Goal: Task Accomplishment & Management: Use online tool/utility

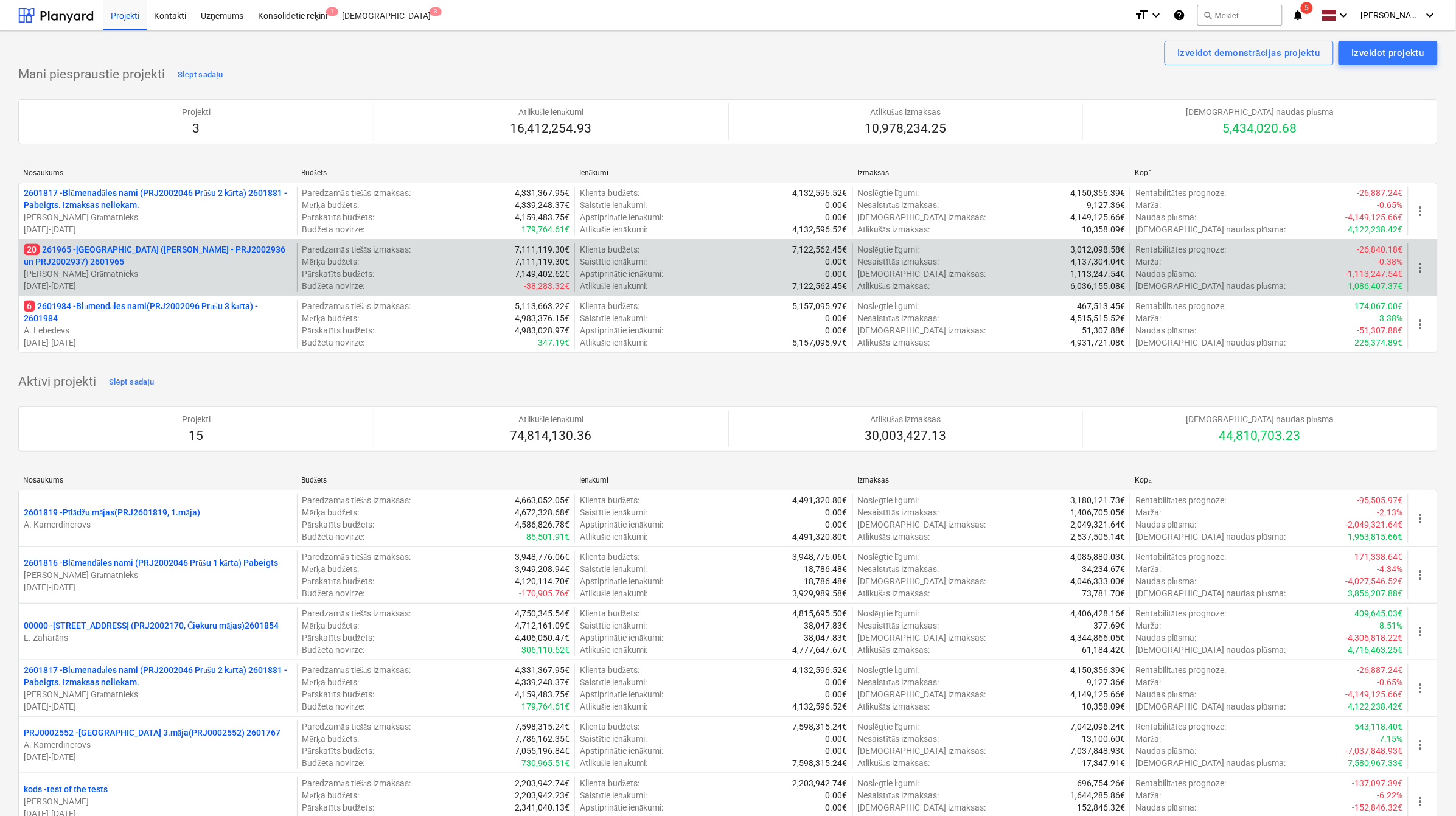
click at [123, 247] on p "20 261965 - [GEOGRAPHIC_DATA] ([PERSON_NAME] - PRJ2002936 un PRJ2002937) 2601965" at bounding box center [158, 255] width 268 height 24
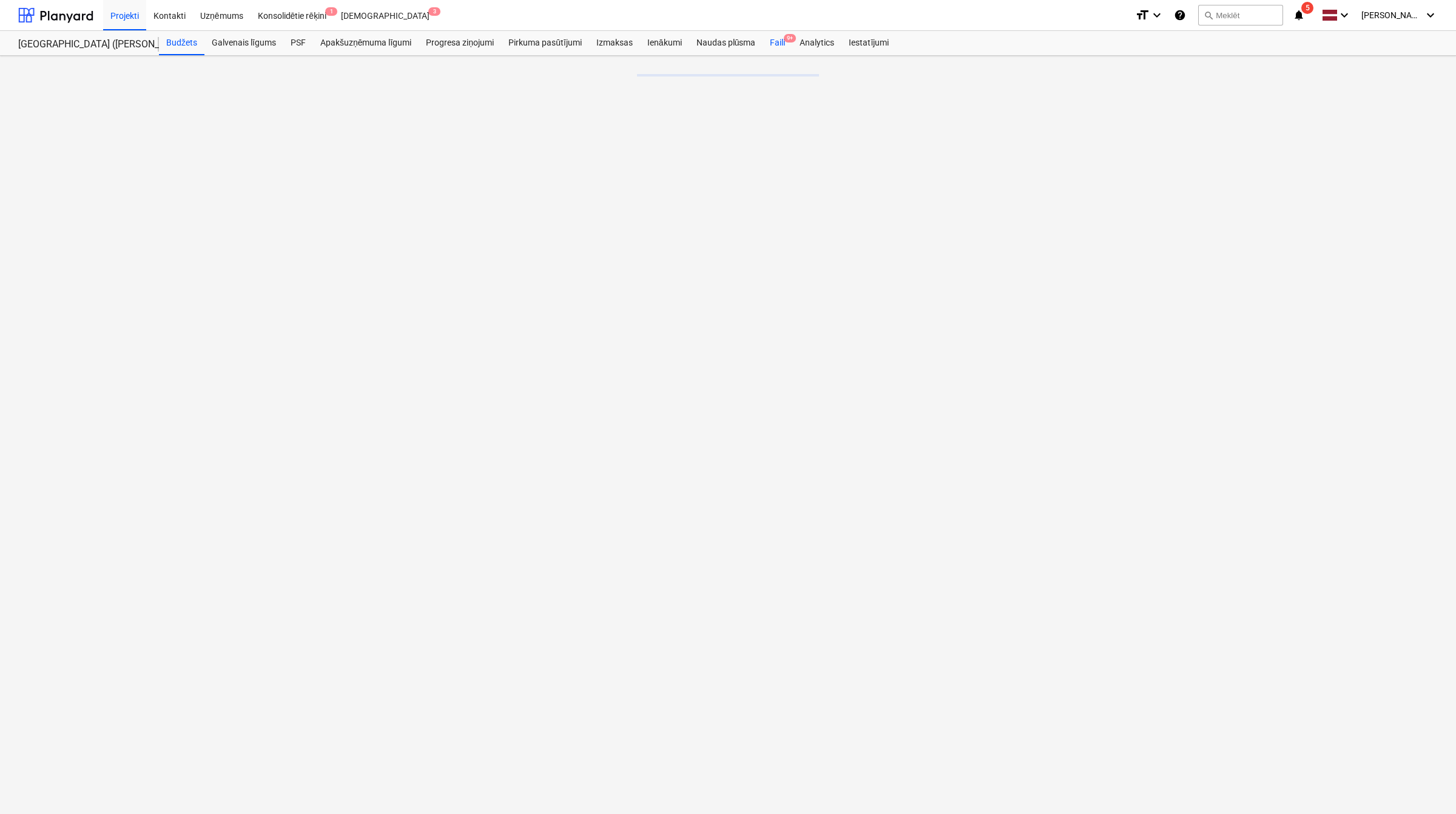
click at [786, 40] on span "9+" at bounding box center [790, 38] width 12 height 8
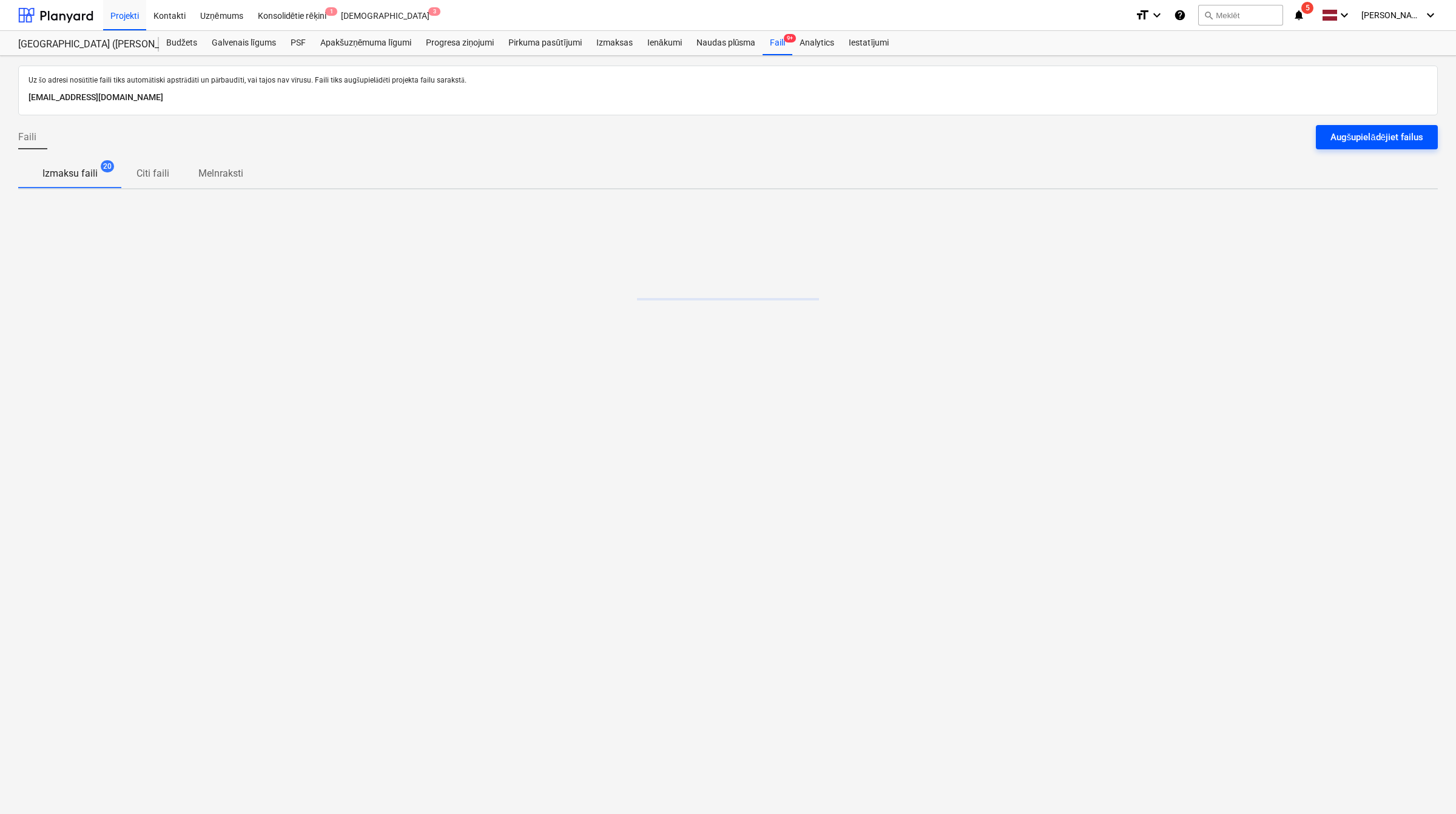
click at [1346, 137] on div "Augšupielādējiet failus" at bounding box center [1376, 137] width 93 height 16
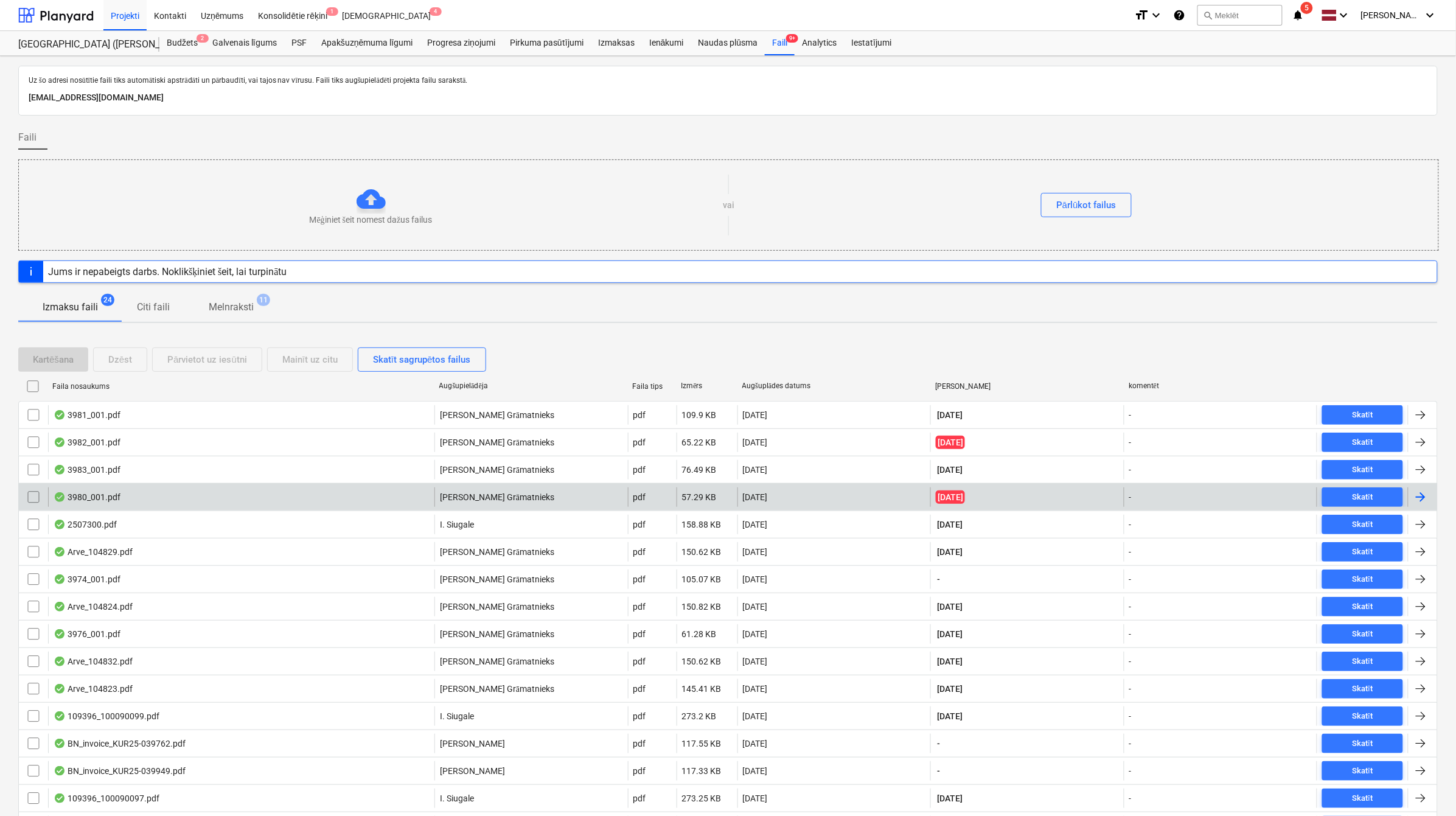
click at [1423, 500] on div at bounding box center [1421, 498] width 15 height 15
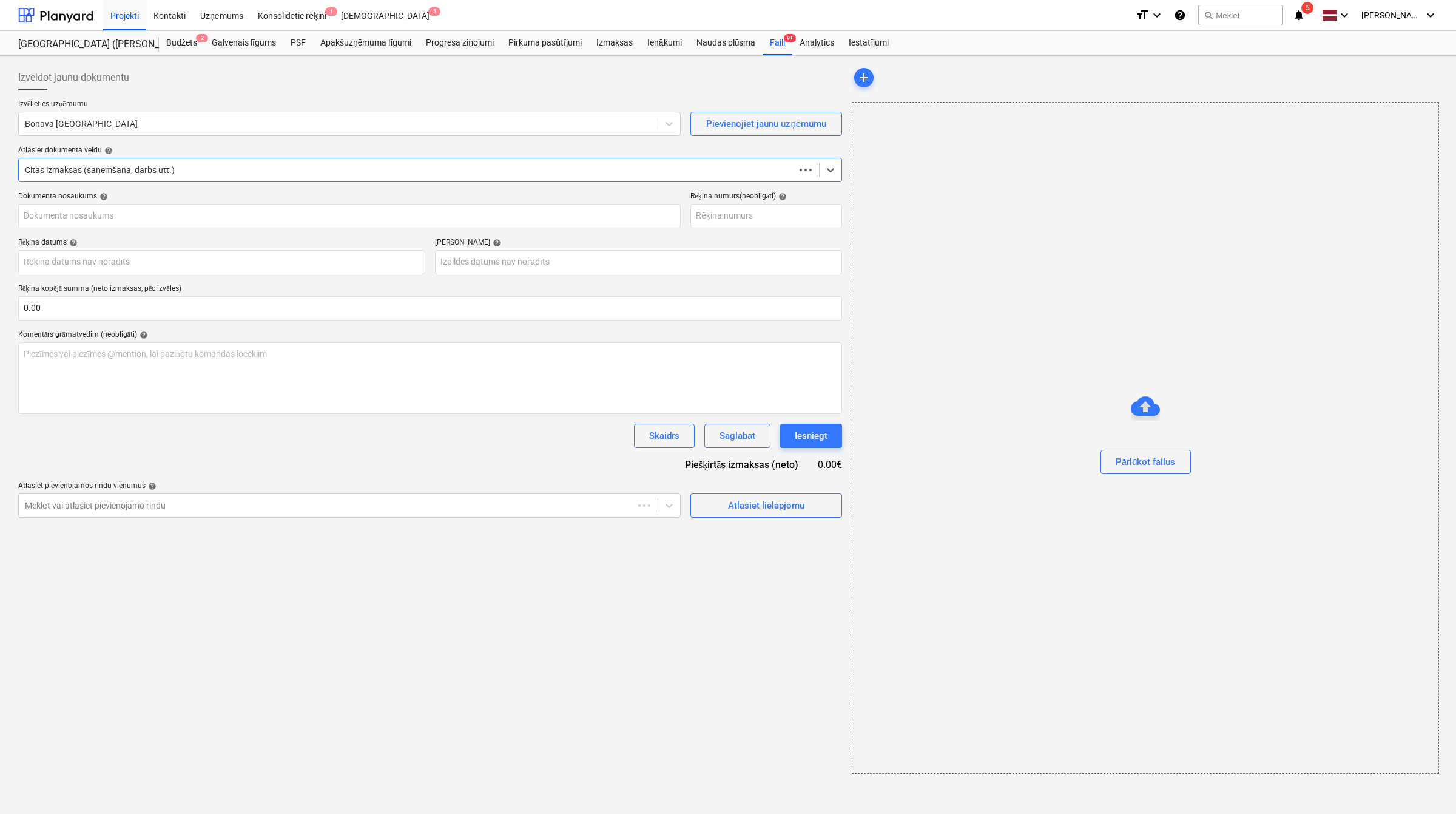
type input "2081375"
type input "[DATE]"
click at [58, 9] on div at bounding box center [55, 15] width 75 height 30
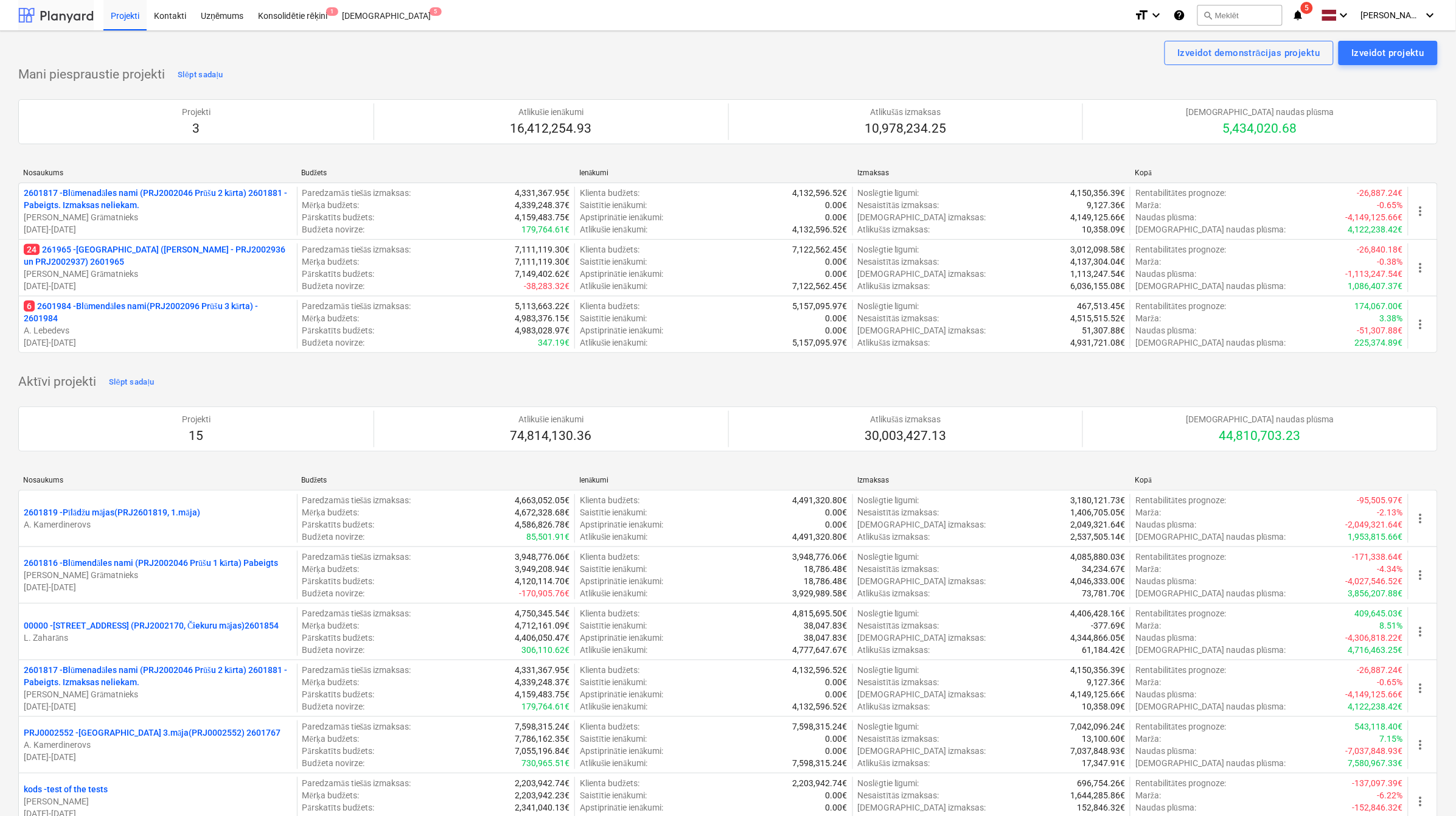
click at [56, 11] on div at bounding box center [55, 15] width 75 height 31
click at [63, 7] on div at bounding box center [55, 15] width 75 height 31
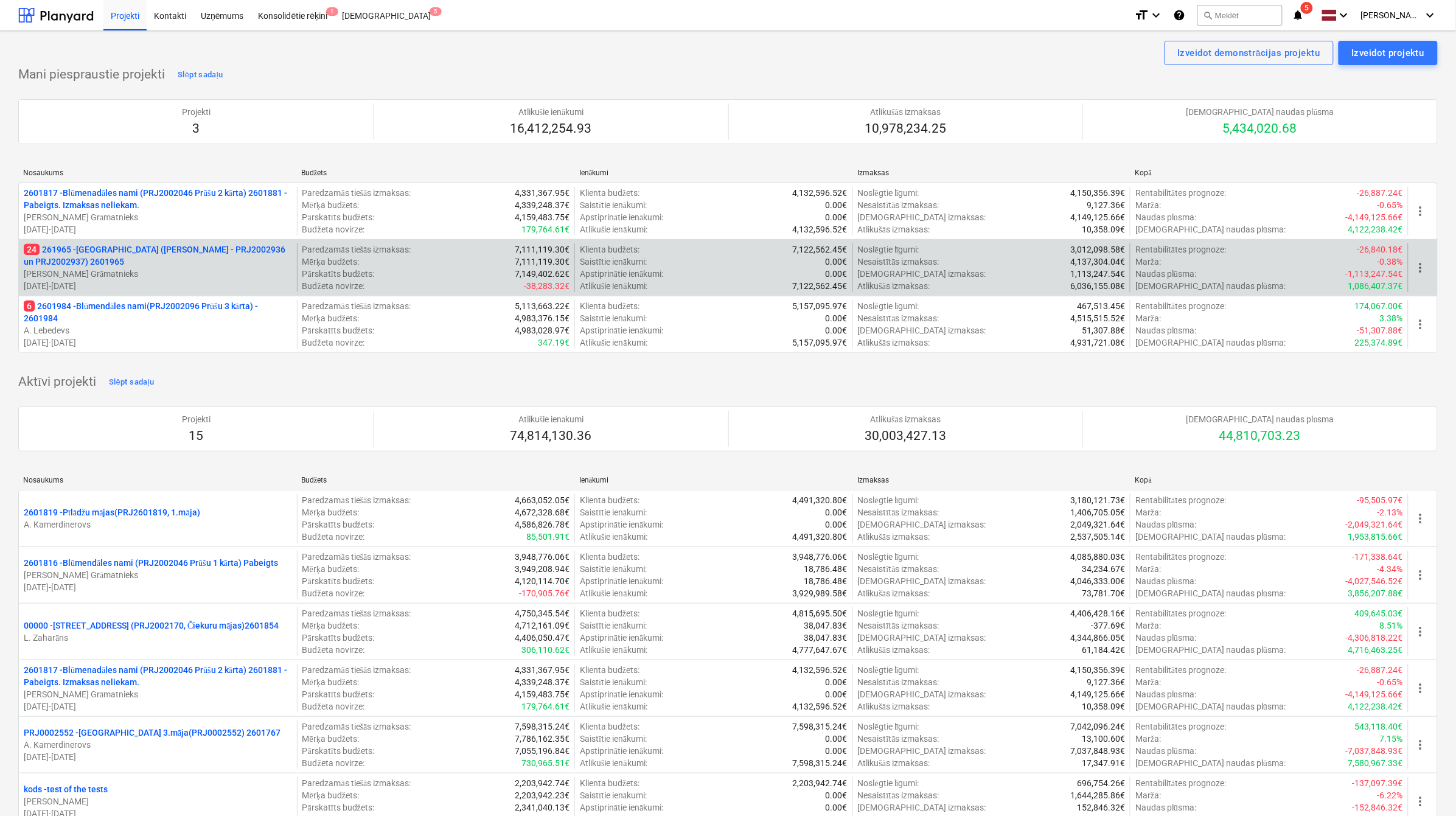
click at [89, 266] on p "24 261965 - [GEOGRAPHIC_DATA] ([PERSON_NAME] - PRJ2002936 un PRJ2002937) 2601965" at bounding box center [158, 255] width 268 height 24
